Goal: Transaction & Acquisition: Purchase product/service

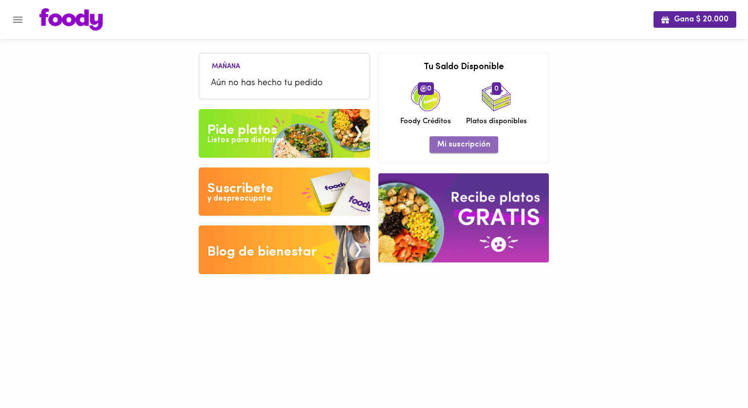
click at [479, 141] on span "Mi suscripción" at bounding box center [463, 144] width 53 height 9
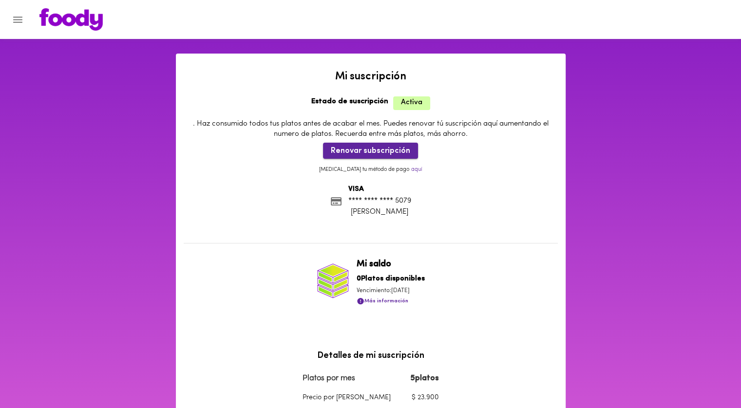
click at [372, 150] on span "Renovar subscripción" at bounding box center [370, 151] width 79 height 9
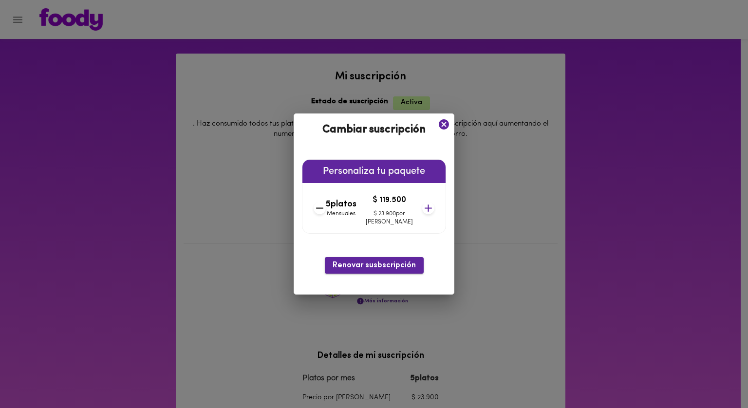
click at [382, 264] on span "Renovar susbscripción" at bounding box center [374, 265] width 83 height 9
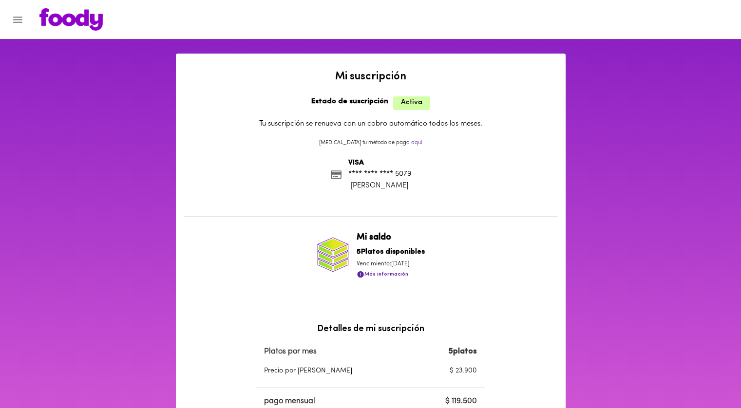
click at [78, 26] on img at bounding box center [70, 19] width 63 height 22
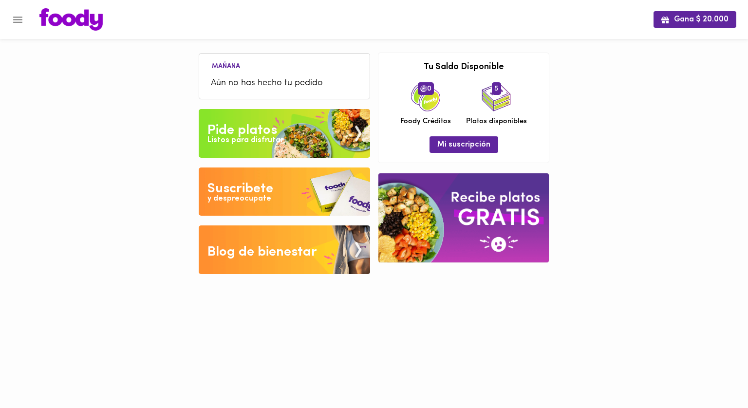
click at [263, 135] on div "Listos para disfrutar" at bounding box center [246, 140] width 76 height 11
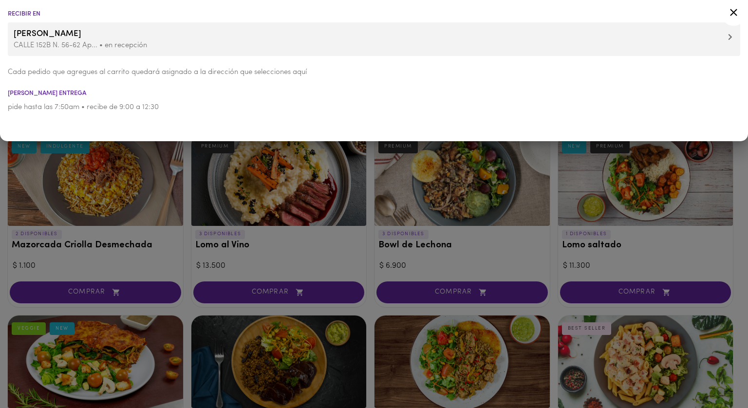
click at [129, 45] on p "CALLE 152B N. 56-62 Ap... • en recepción" at bounding box center [374, 45] width 721 height 10
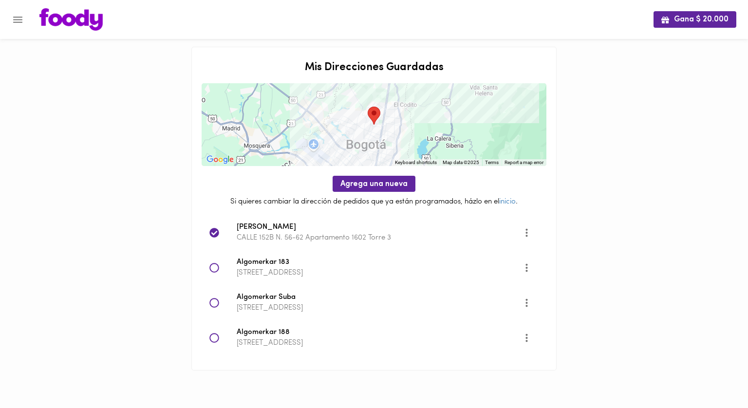
click at [281, 239] on p "CALLE 152B N. 56-62 Apartamento 1602 Torre 3" at bounding box center [380, 238] width 286 height 10
click at [71, 8] on img at bounding box center [70, 19] width 63 height 22
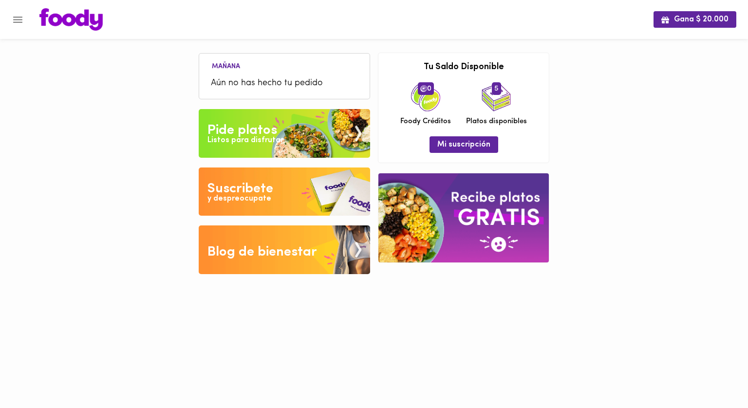
click at [225, 119] on img at bounding box center [284, 133] width 171 height 49
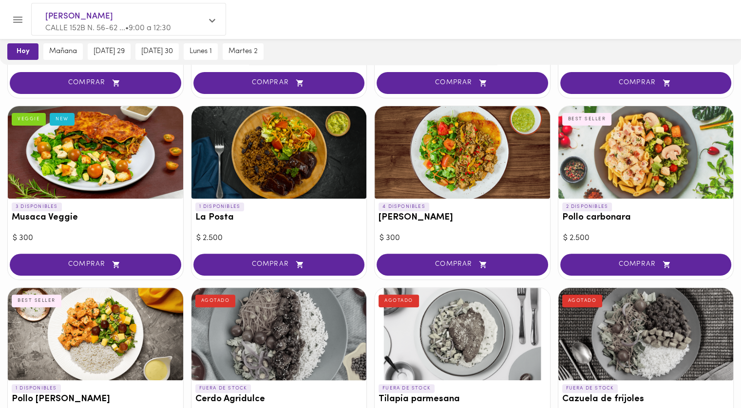
scroll to position [331, 0]
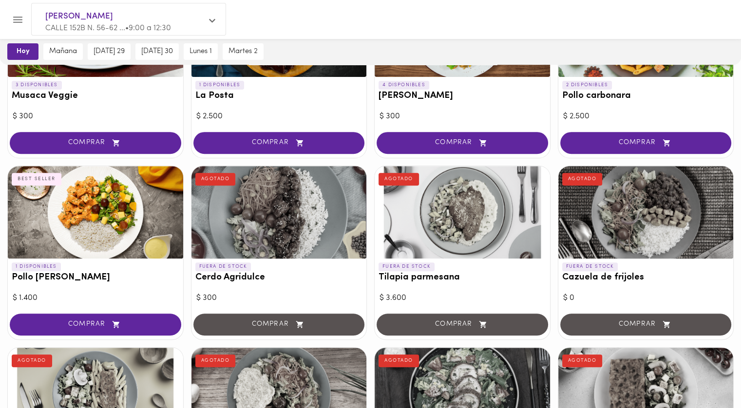
click at [98, 324] on span "COMPRAR" at bounding box center [95, 325] width 147 height 8
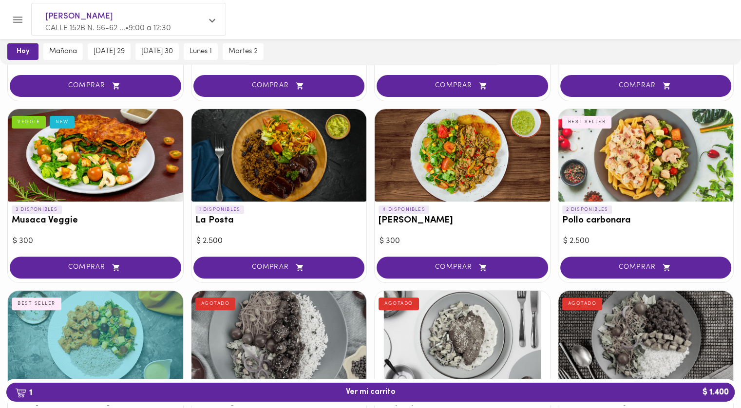
scroll to position [198, 0]
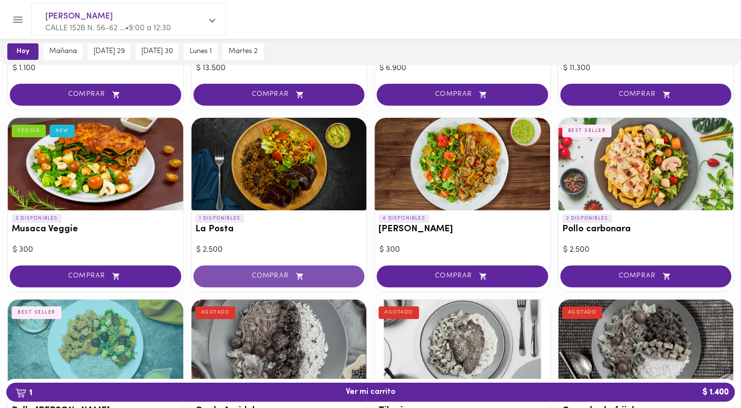
click at [254, 282] on button "COMPRAR" at bounding box center [278, 276] width 171 height 22
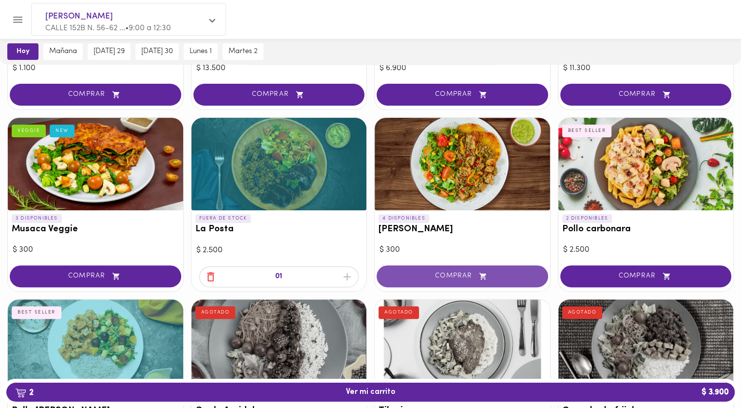
click at [415, 278] on span "COMPRAR" at bounding box center [462, 276] width 147 height 8
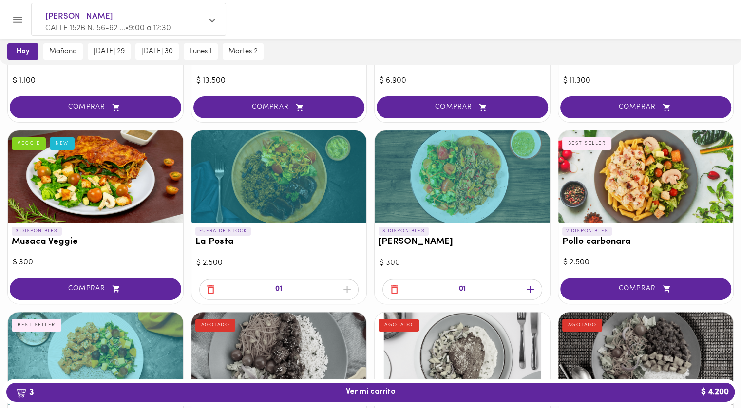
scroll to position [188, 0]
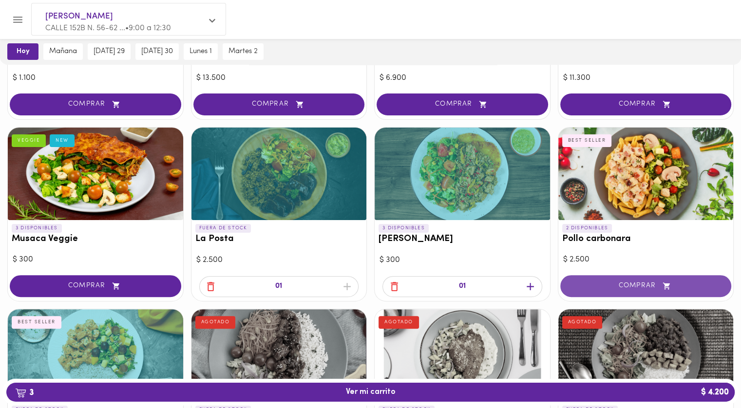
click at [643, 284] on span "COMPRAR" at bounding box center [645, 286] width 147 height 8
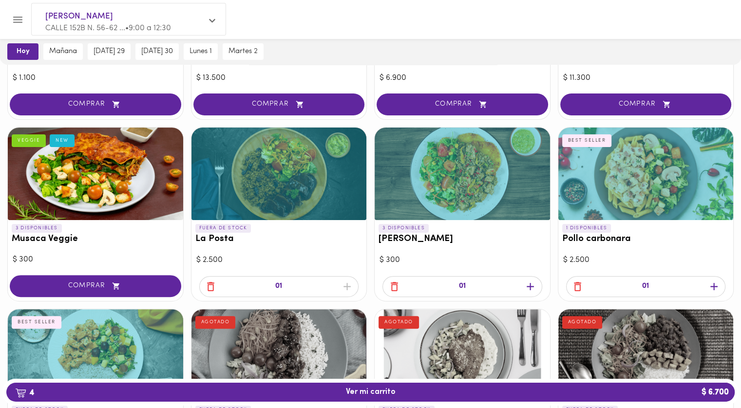
click at [715, 281] on icon "button" at bounding box center [714, 287] width 12 height 12
click at [575, 287] on icon "button" at bounding box center [577, 287] width 12 height 12
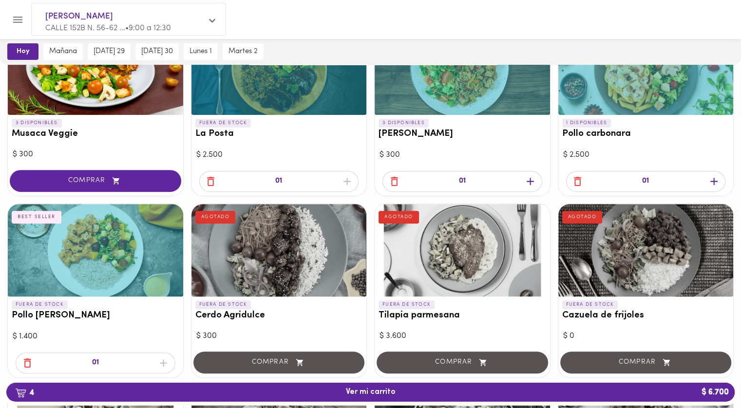
scroll to position [184, 0]
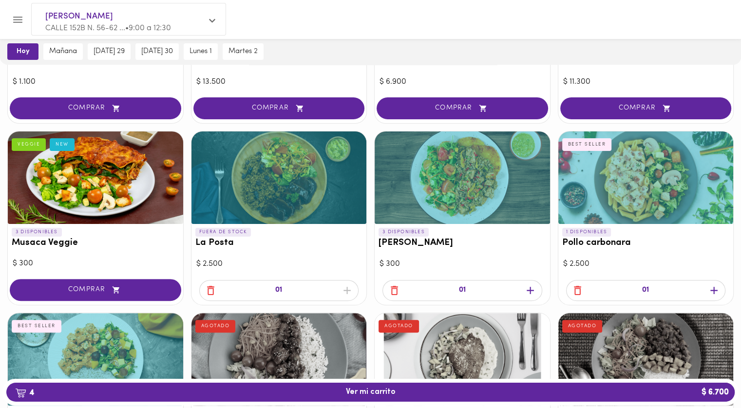
click at [213, 290] on icon "button" at bounding box center [210, 290] width 7 height 9
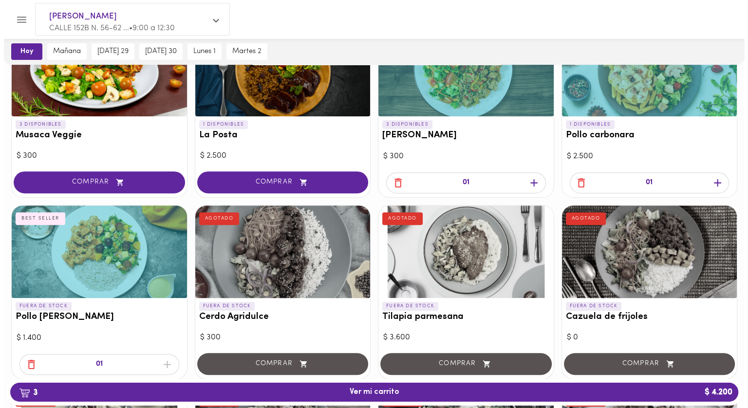
scroll to position [292, 0]
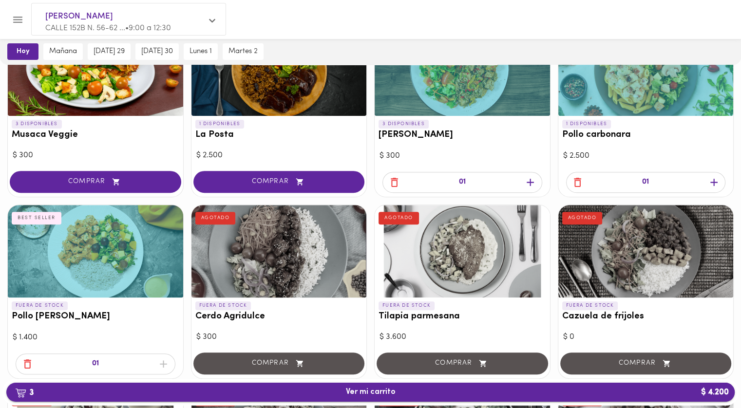
click at [381, 395] on span "3 Ver mi carrito $ 4.200" at bounding box center [371, 392] width 50 height 9
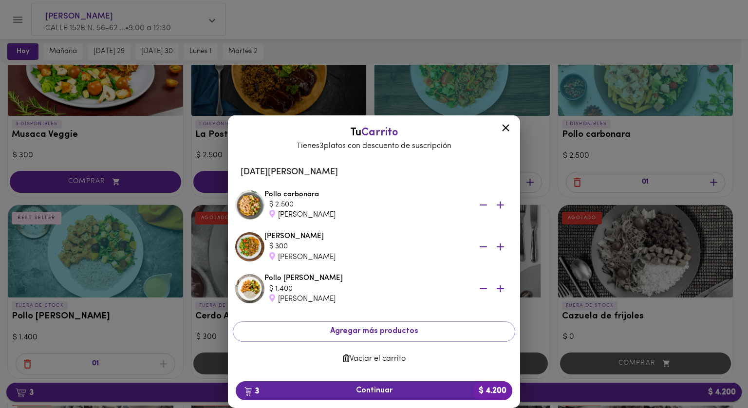
click at [381, 395] on span "3 Continuar $ 4.200" at bounding box center [374, 390] width 261 height 9
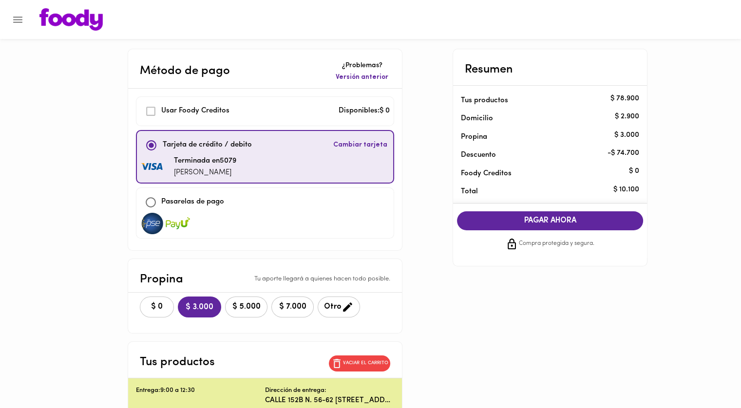
click at [146, 304] on span "$ 0" at bounding box center [156, 306] width 21 height 9
click at [549, 216] on span "PAGAR AHORA" at bounding box center [550, 220] width 167 height 9
